Goal: Find specific fact

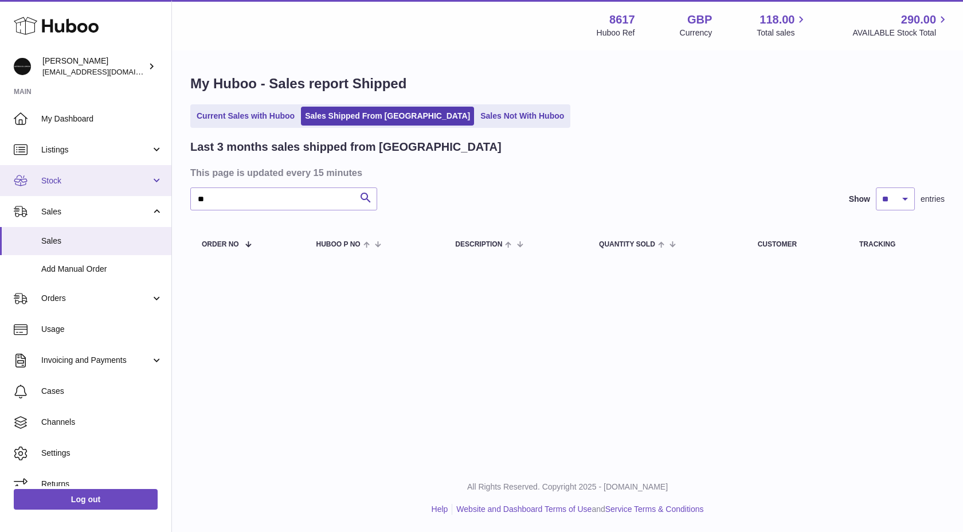
click at [142, 179] on span "Stock" at bounding box center [95, 180] width 109 height 11
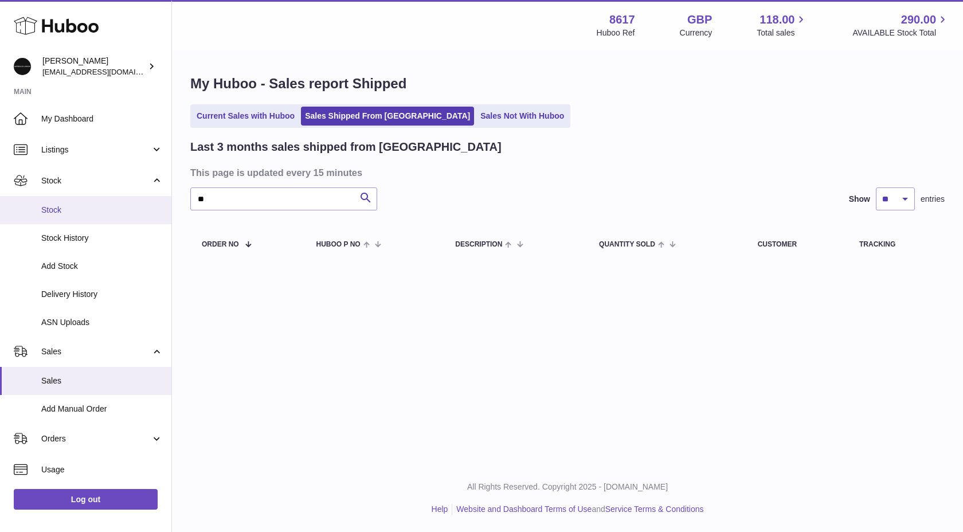
click at [101, 202] on link "Stock" at bounding box center [85, 210] width 171 height 28
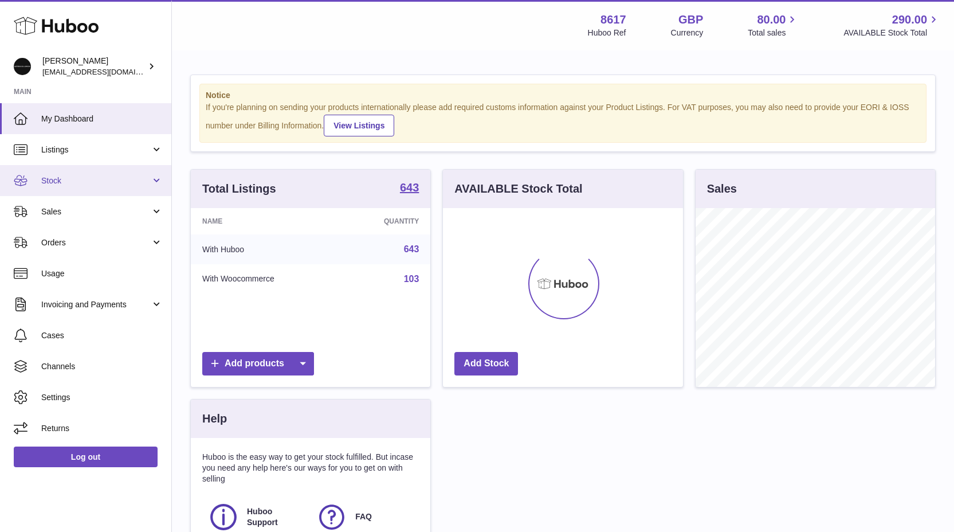
scroll to position [179, 240]
click at [92, 168] on link "Stock" at bounding box center [85, 180] width 171 height 31
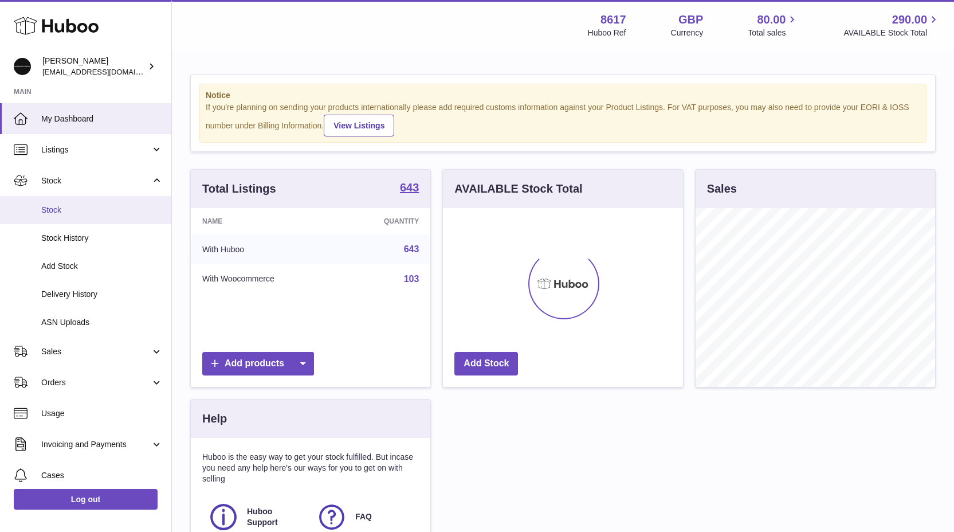
click at [87, 209] on span "Stock" at bounding box center [101, 210] width 121 height 11
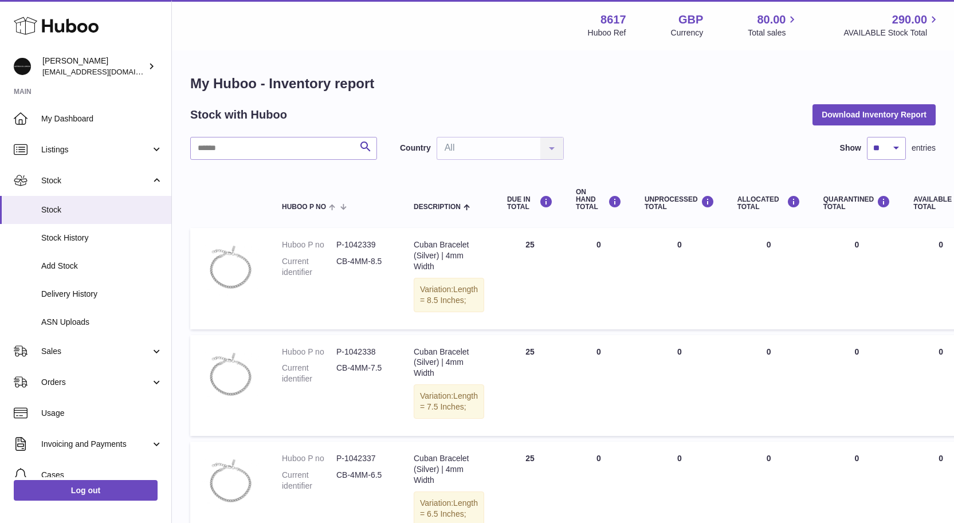
click at [229, 141] on input "text" at bounding box center [283, 148] width 187 height 23
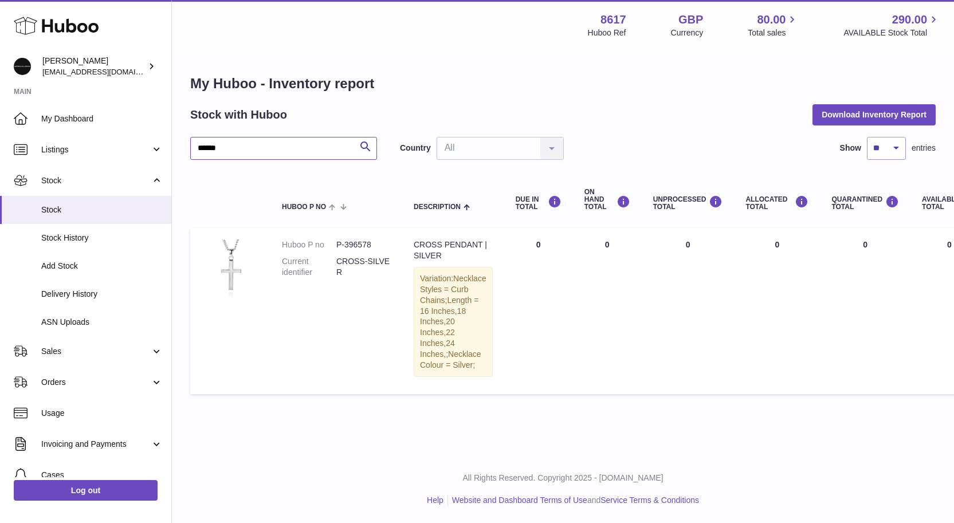
click at [205, 145] on input "******" at bounding box center [283, 148] width 187 height 23
type input "*****"
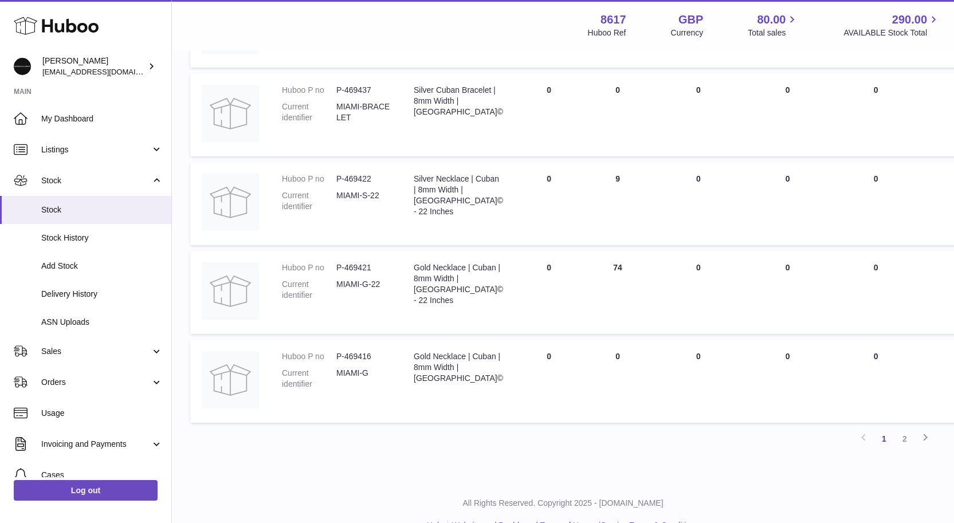
scroll to position [712, 0]
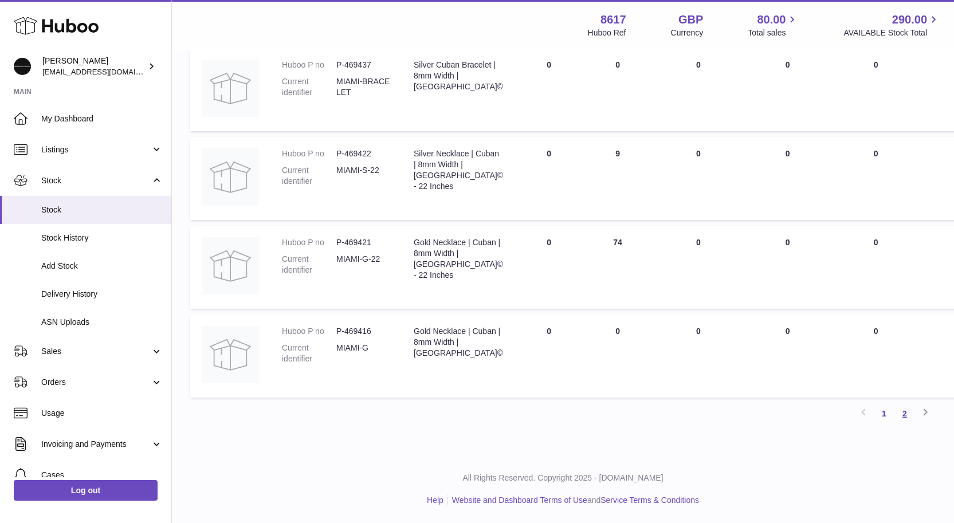
click at [911, 417] on link "2" at bounding box center [904, 413] width 21 height 21
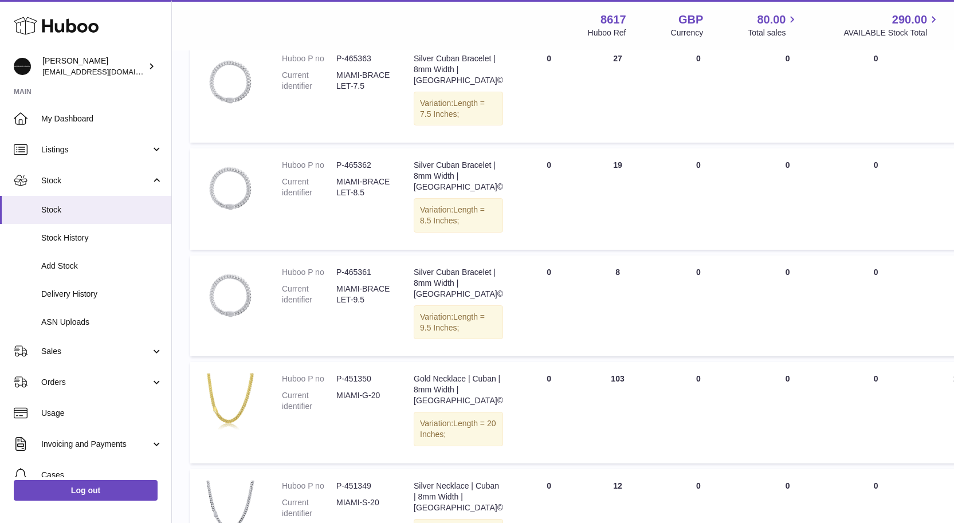
scroll to position [492, 0]
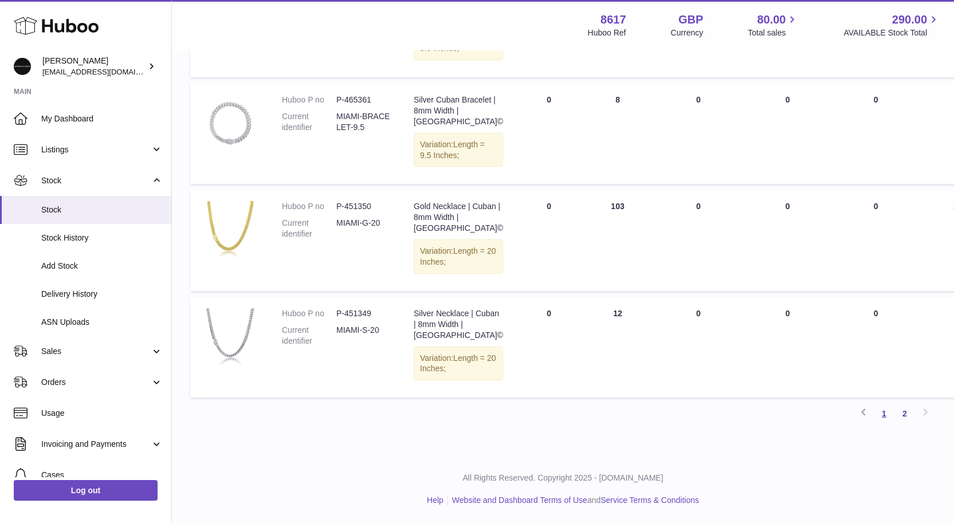
click at [878, 424] on link "1" at bounding box center [884, 413] width 21 height 21
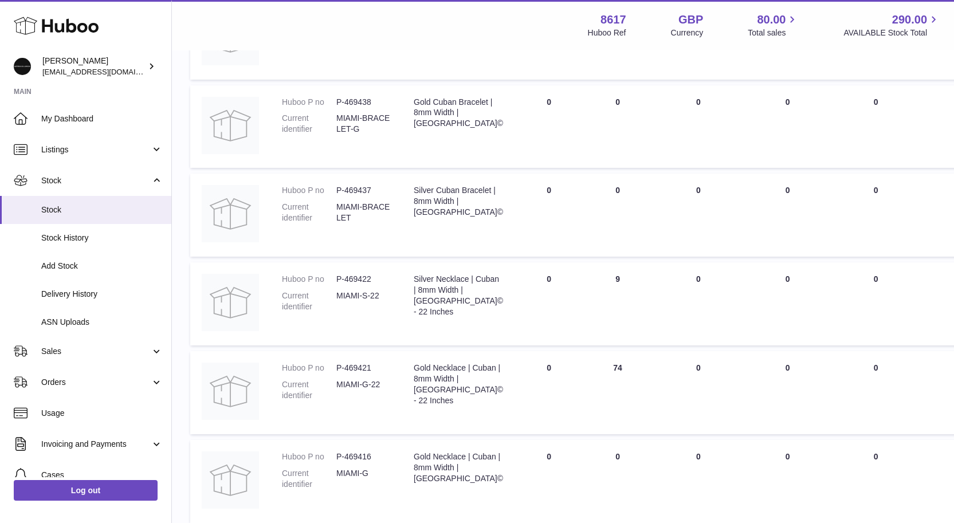
scroll to position [604, 0]
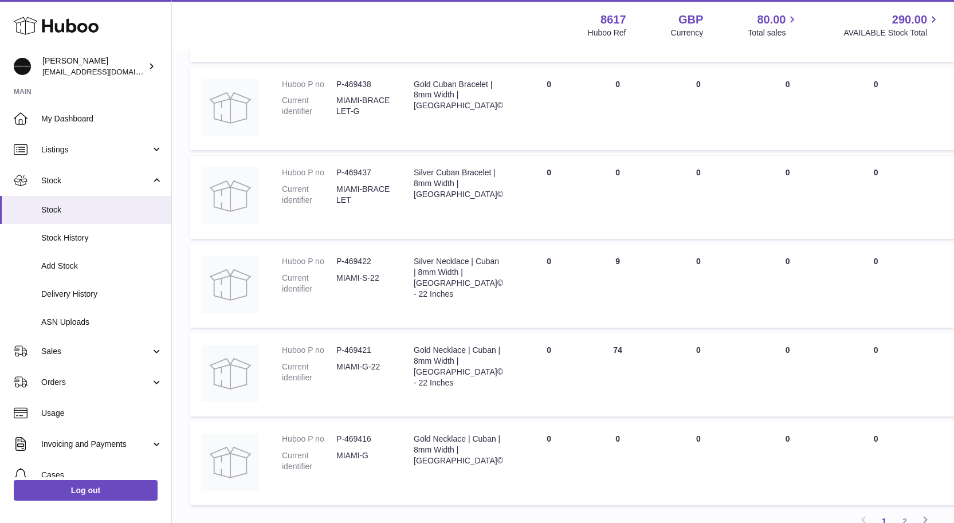
click at [349, 264] on dd "P-469422" at bounding box center [363, 261] width 54 height 11
copy dd "469422"
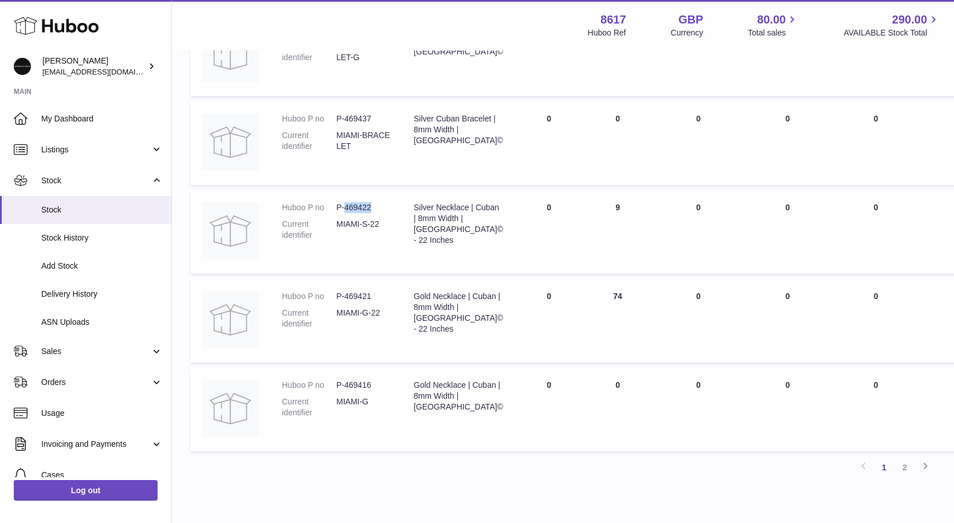
scroll to position [712, 0]
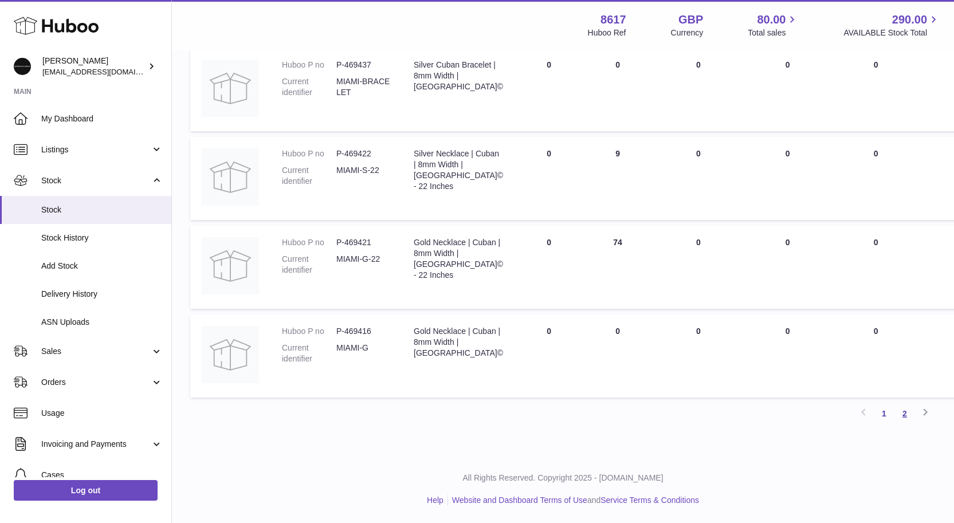
click at [906, 406] on link "2" at bounding box center [904, 413] width 21 height 21
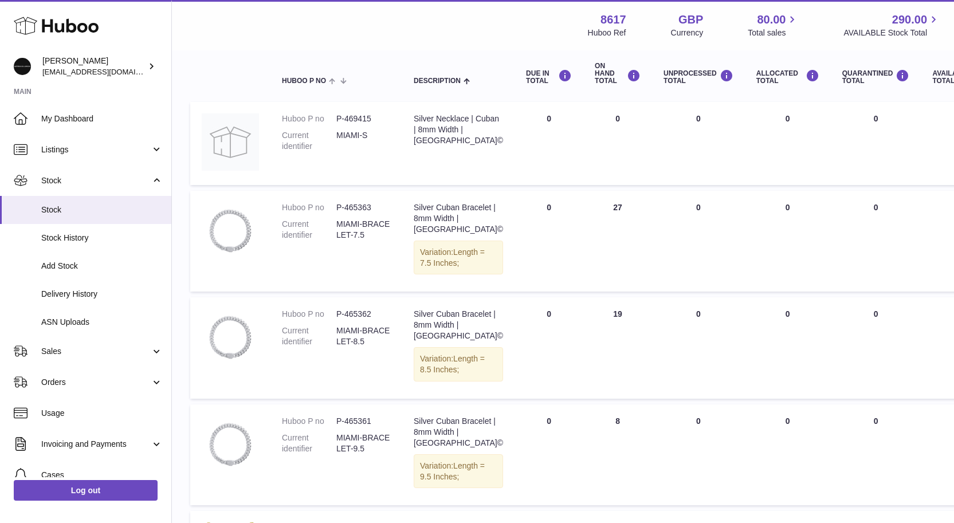
scroll to position [461, 0]
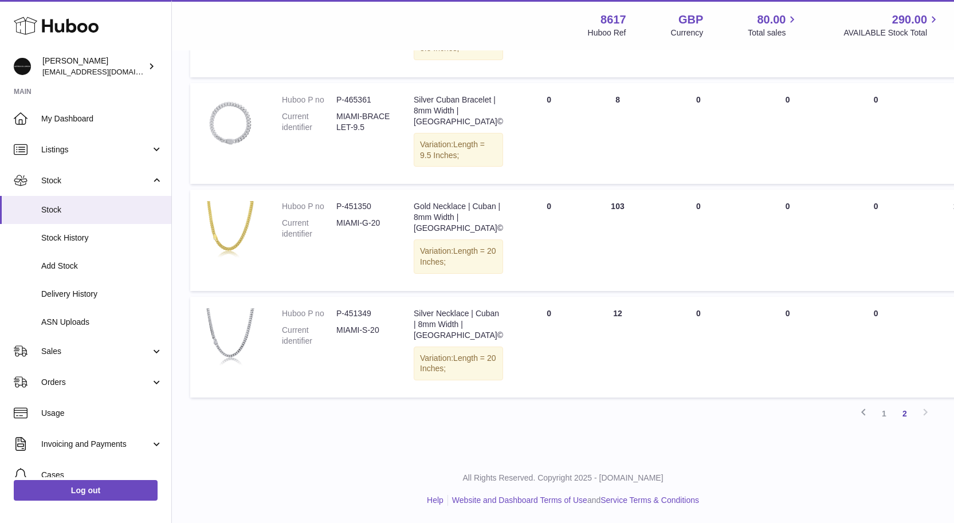
click at [354, 319] on dd "P-451349" at bounding box center [363, 313] width 54 height 11
copy dd "451349"
